Goal: Task Accomplishment & Management: Manage account settings

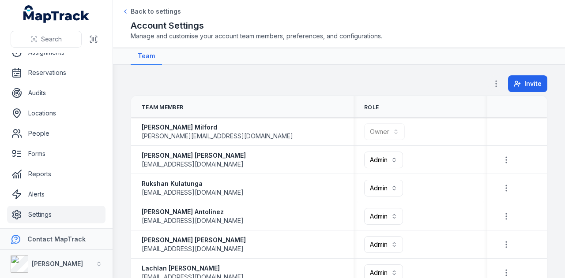
click at [491, 84] on icon "button" at bounding box center [495, 83] width 9 height 9
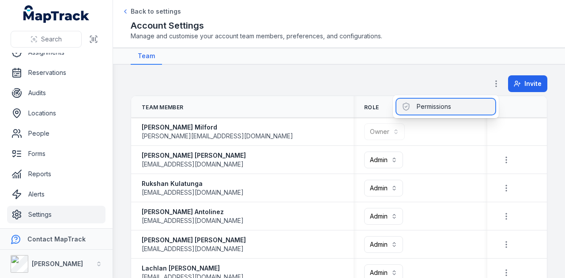
click at [472, 112] on div "Permissions" at bounding box center [445, 107] width 99 height 16
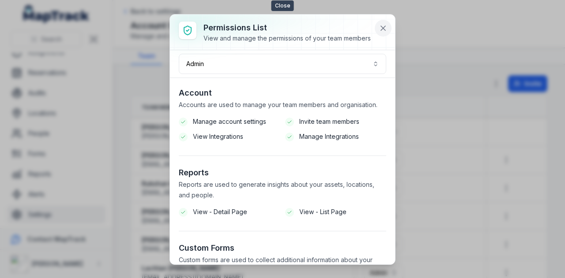
click at [384, 28] on icon at bounding box center [382, 28] width 9 height 9
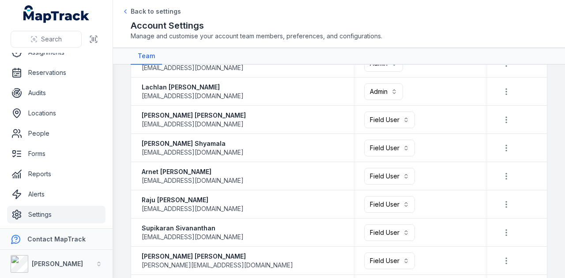
scroll to position [221, 0]
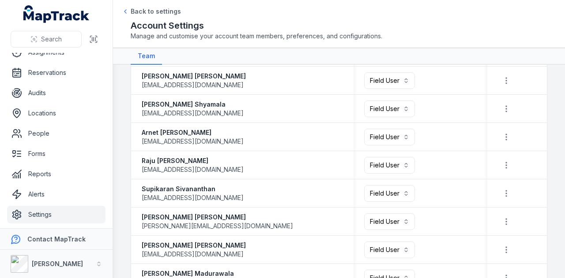
click at [51, 212] on link "Settings" at bounding box center [56, 215] width 98 height 18
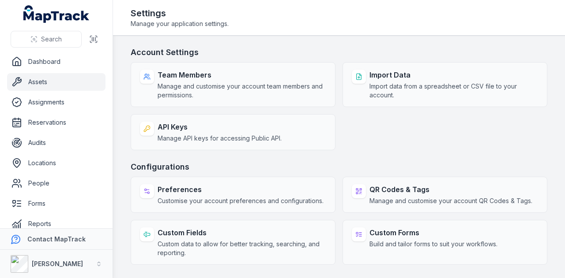
click at [47, 80] on link "Assets" at bounding box center [56, 82] width 98 height 18
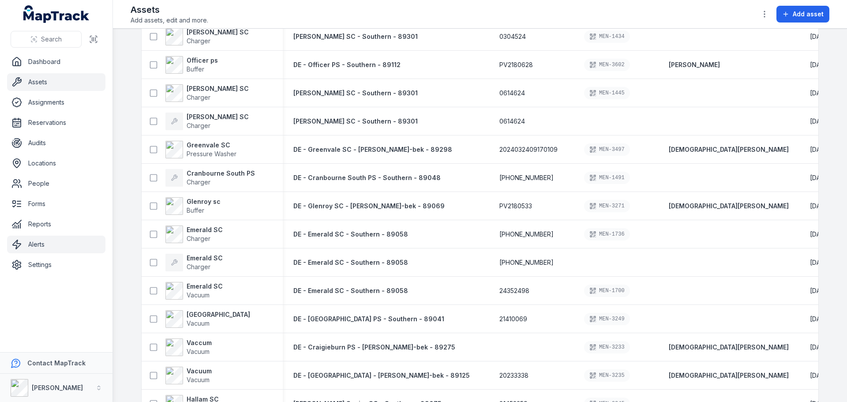
scroll to position [618, 0]
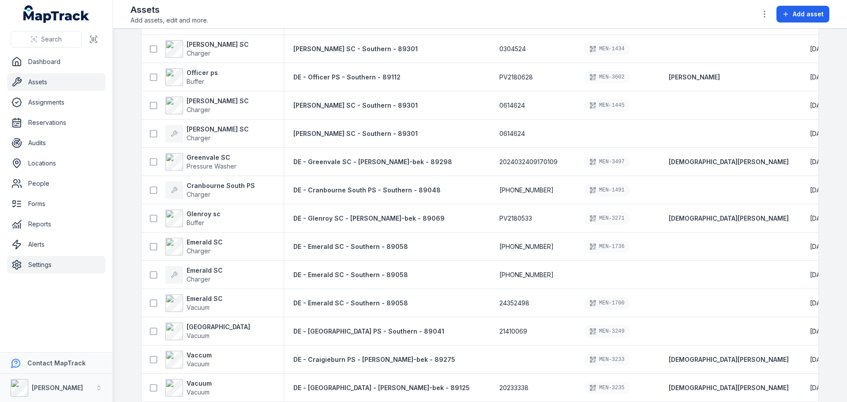
click at [40, 265] on link "Settings" at bounding box center [56, 265] width 98 height 18
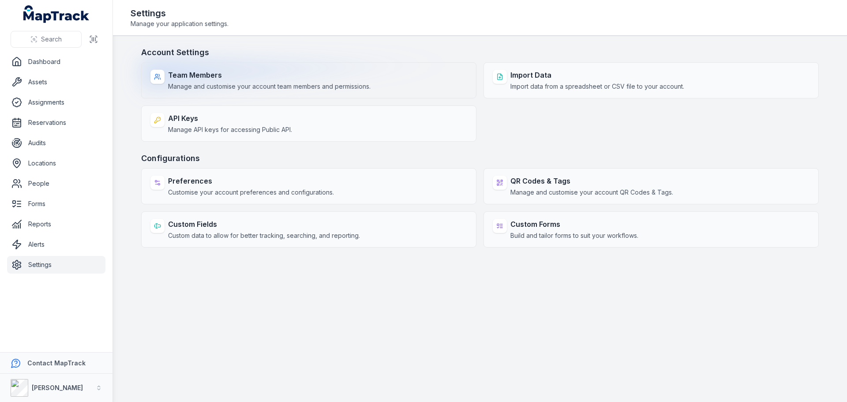
click at [327, 71] on strong "Team Members" at bounding box center [269, 75] width 202 height 11
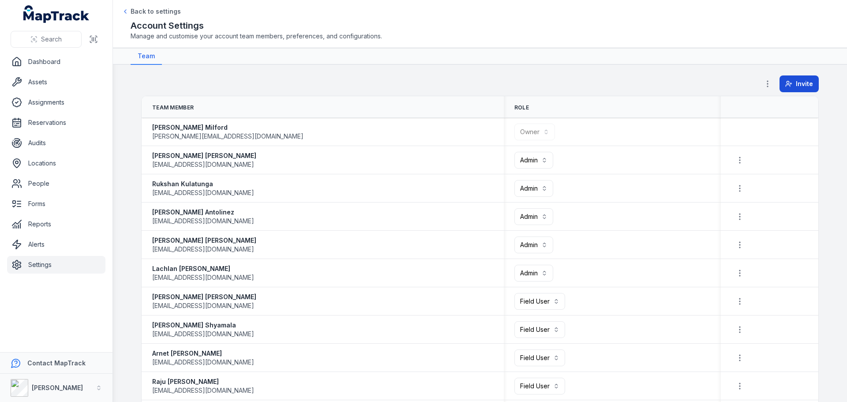
click at [564, 77] on button "Invite" at bounding box center [798, 83] width 39 height 17
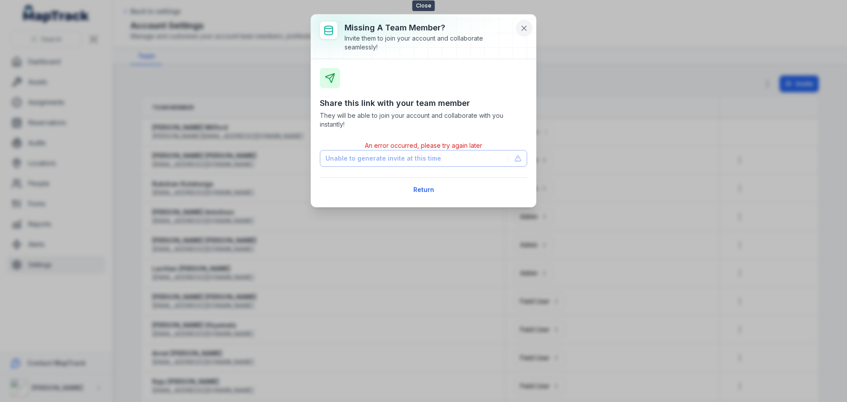
click at [524, 28] on icon at bounding box center [524, 28] width 4 height 4
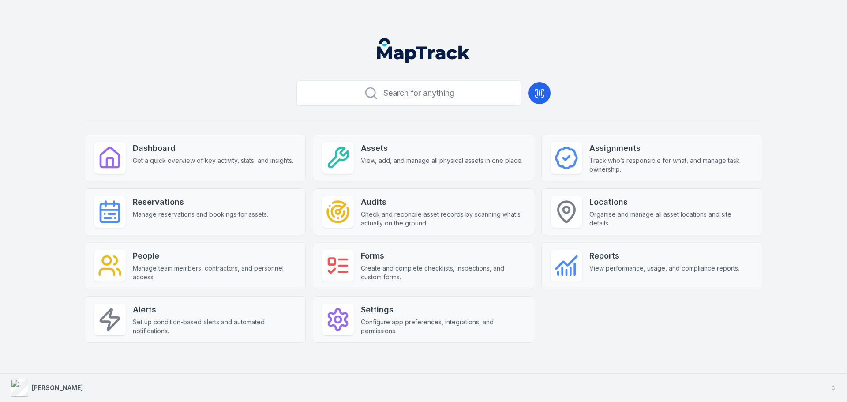
click at [835, 389] on icon "button" at bounding box center [833, 388] width 6 height 6
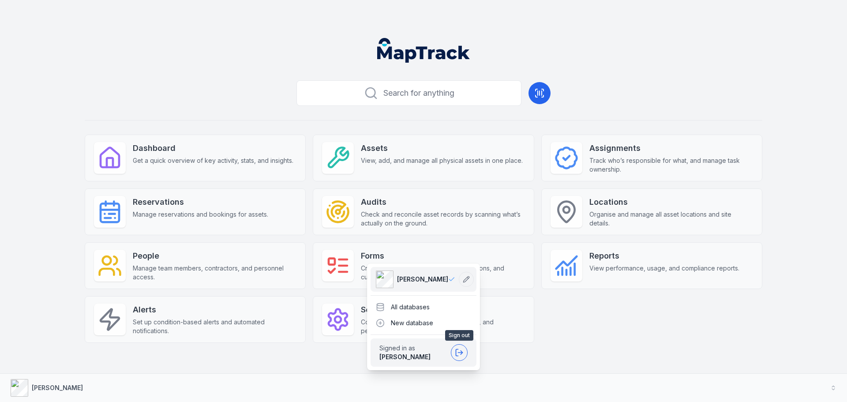
click at [464, 355] on button at bounding box center [459, 352] width 17 height 17
